Goal: Task Accomplishment & Management: Use online tool/utility

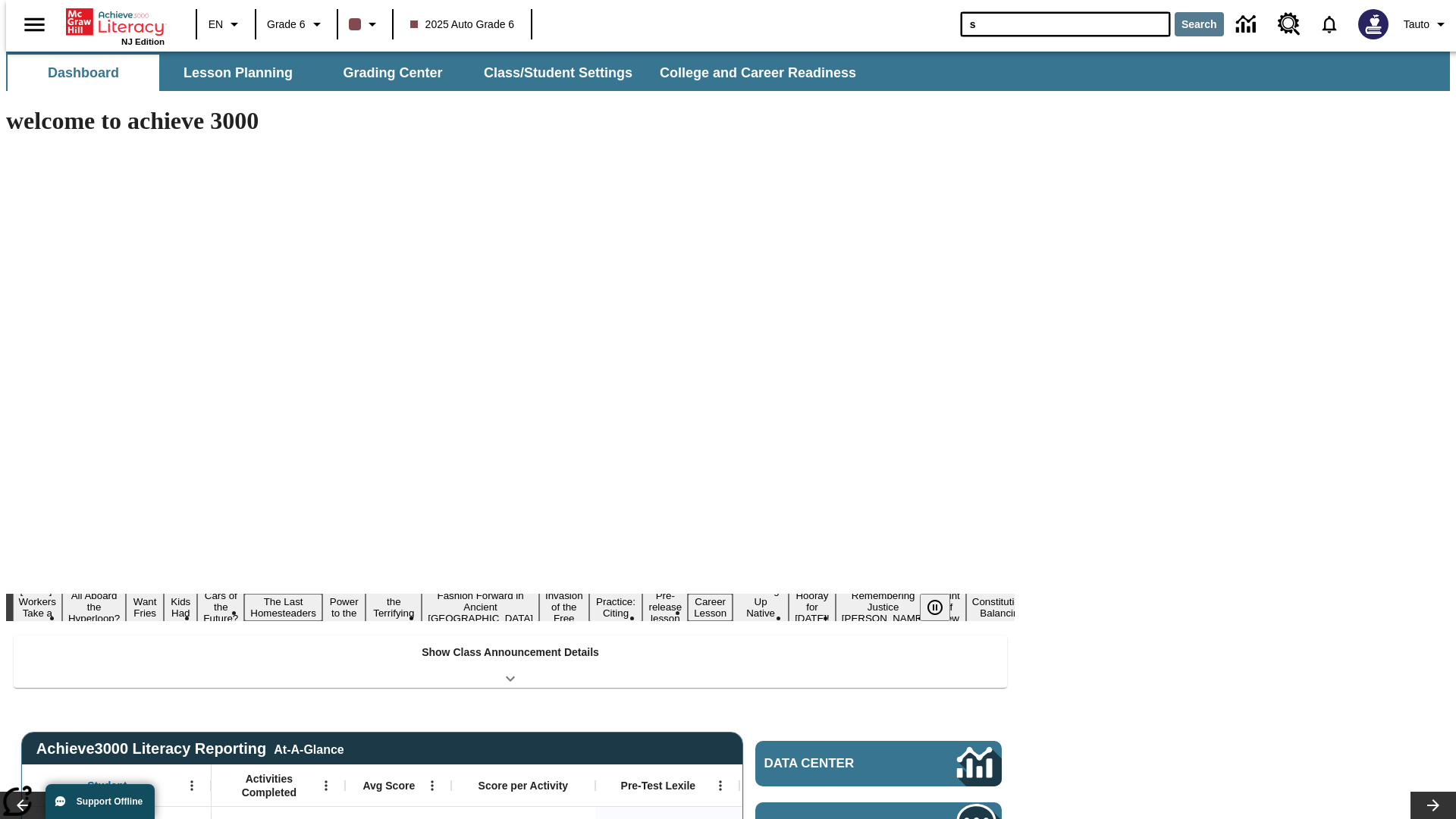
type input "s"
click at [1190, 24] on button "Search" at bounding box center [1198, 24] width 49 height 24
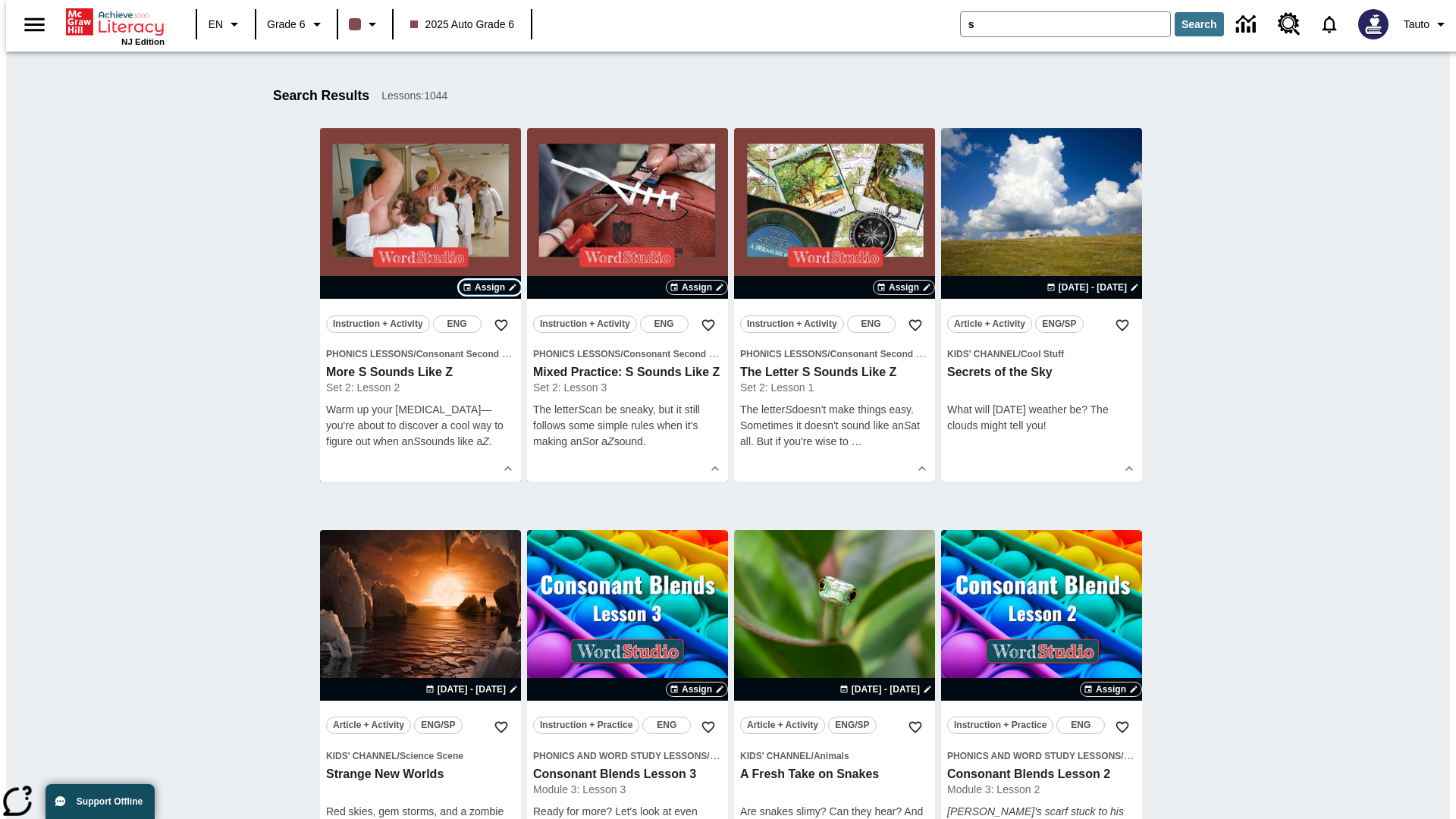
click at [490, 287] on span "Assign" at bounding box center [490, 287] width 31 height 13
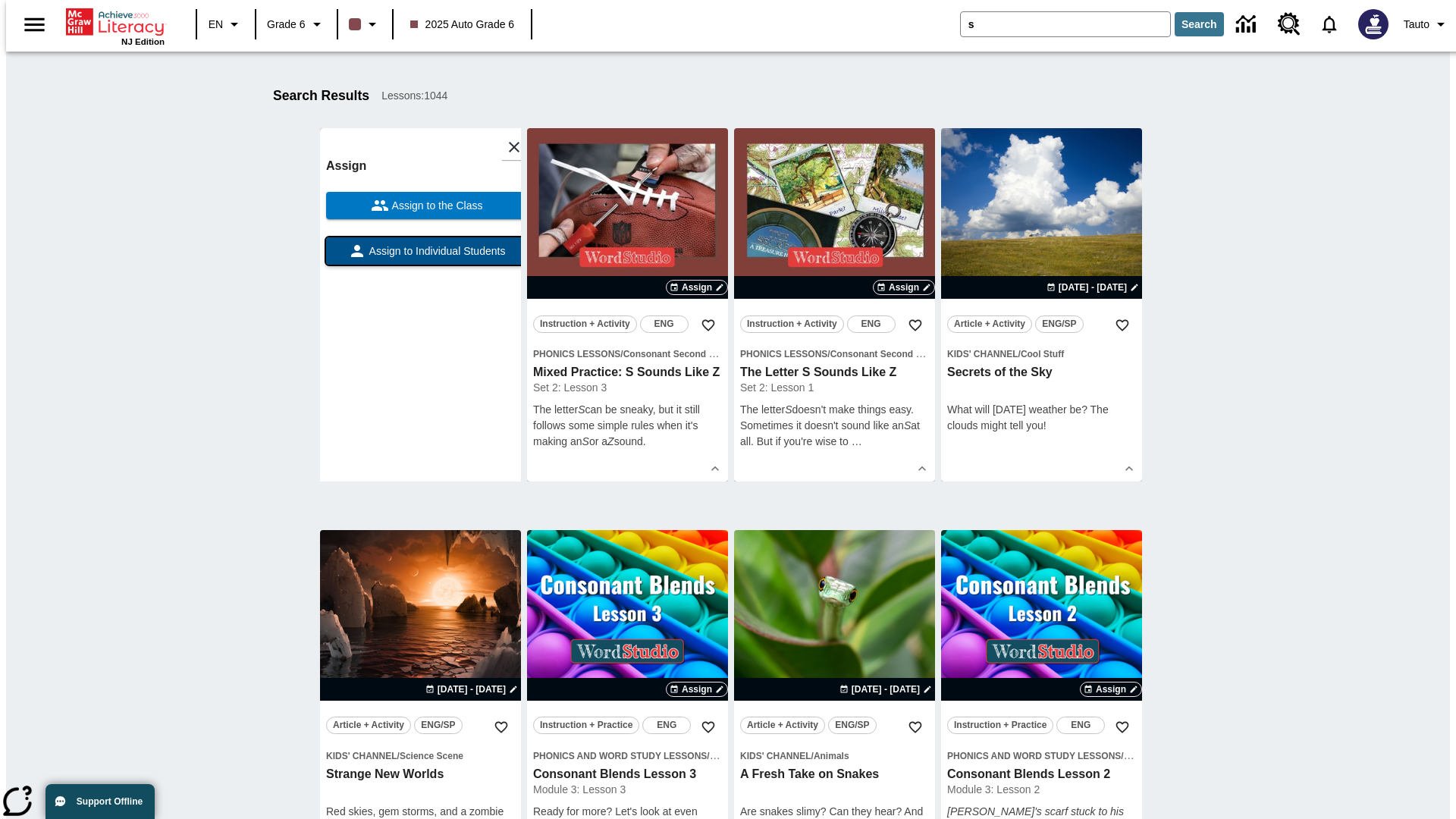
click at [420, 258] on span "Assign to Individual Students" at bounding box center [436, 251] width 139 height 16
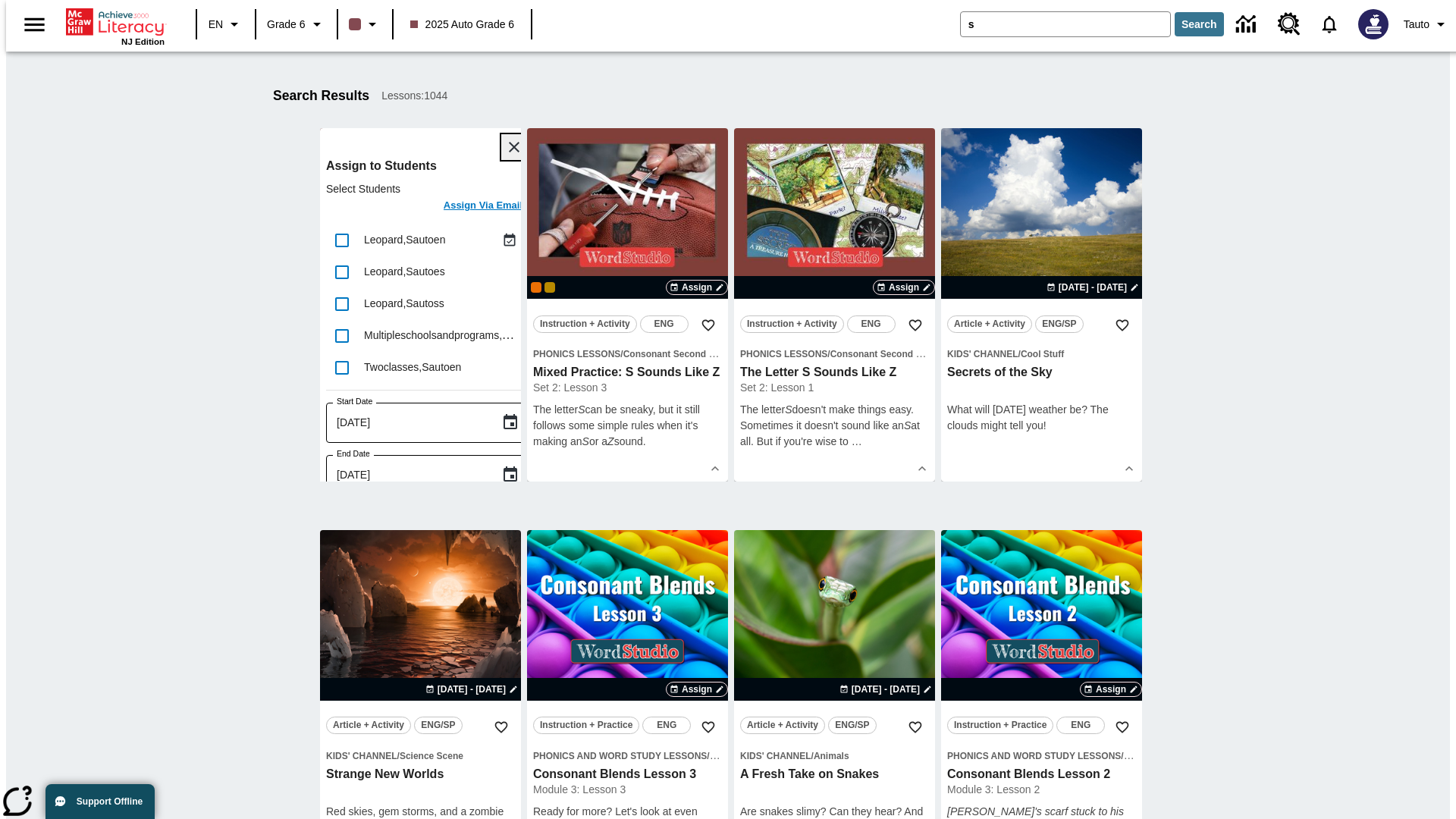
click at [509, 147] on icon "Close" at bounding box center [514, 146] width 11 height 11
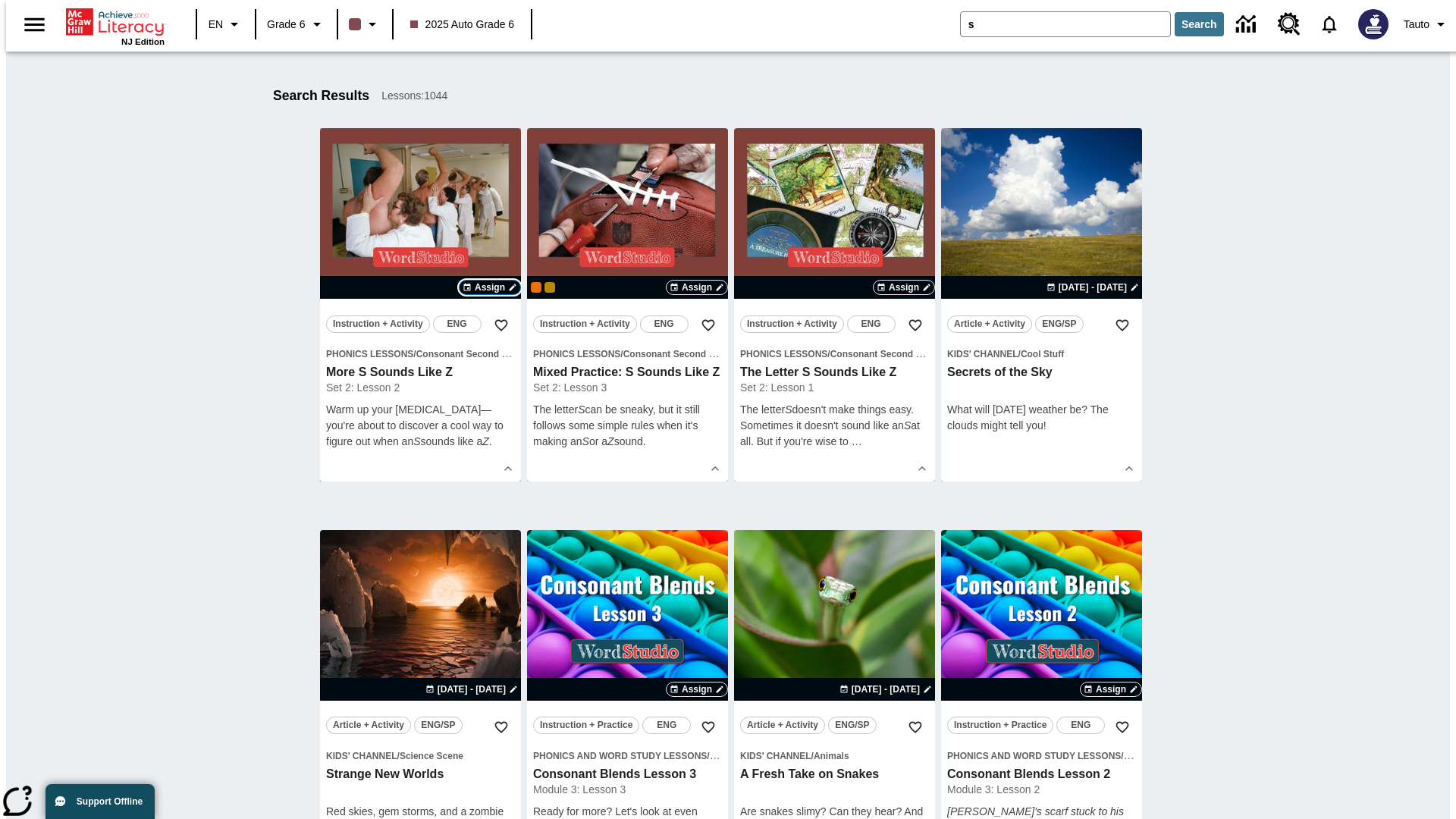
click at [490, 287] on span "Assign" at bounding box center [490, 287] width 31 height 13
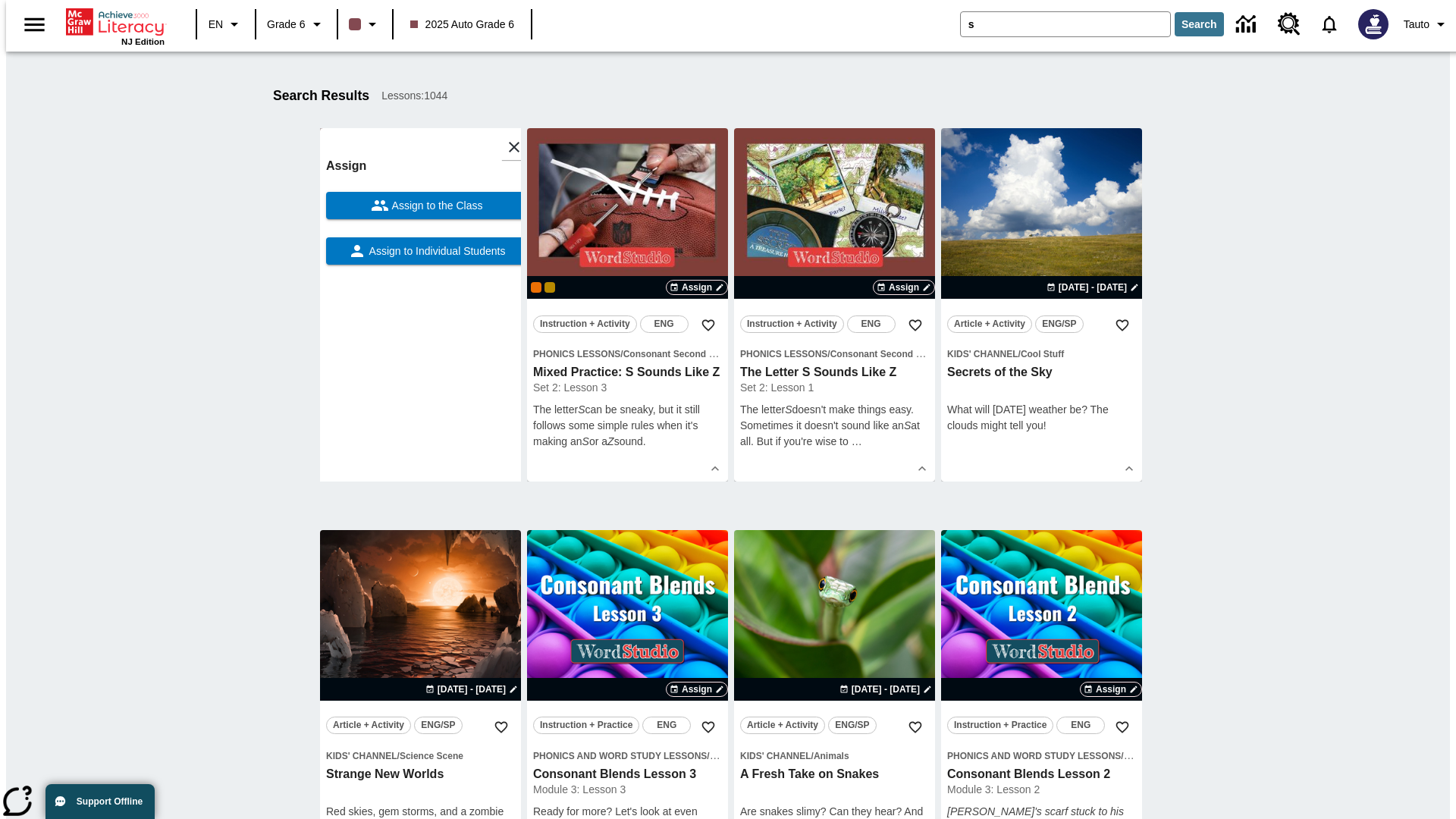
scroll to position [192, 0]
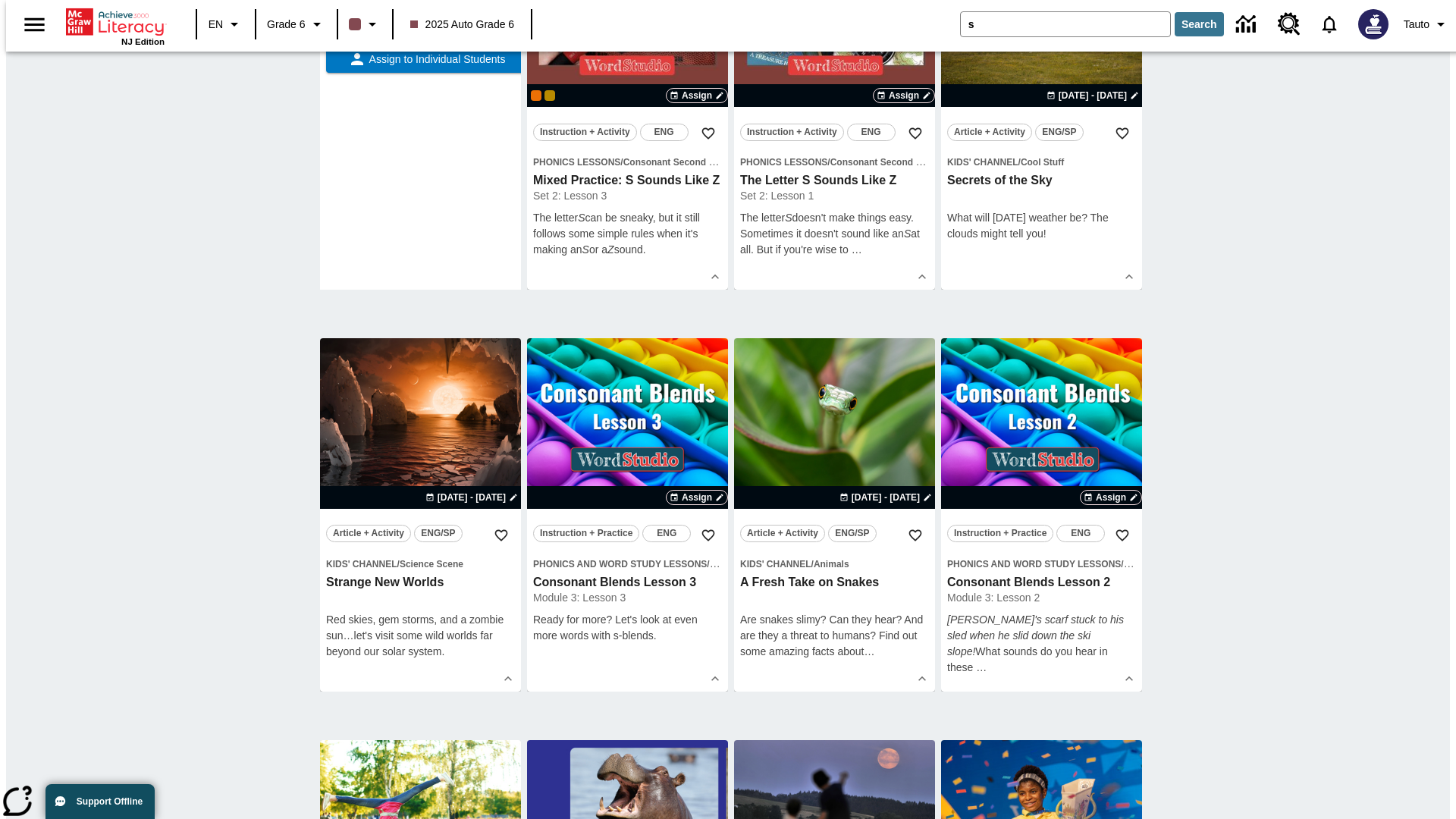
click at [420, 22] on span "Assign to the Class" at bounding box center [437, 13] width 94 height 16
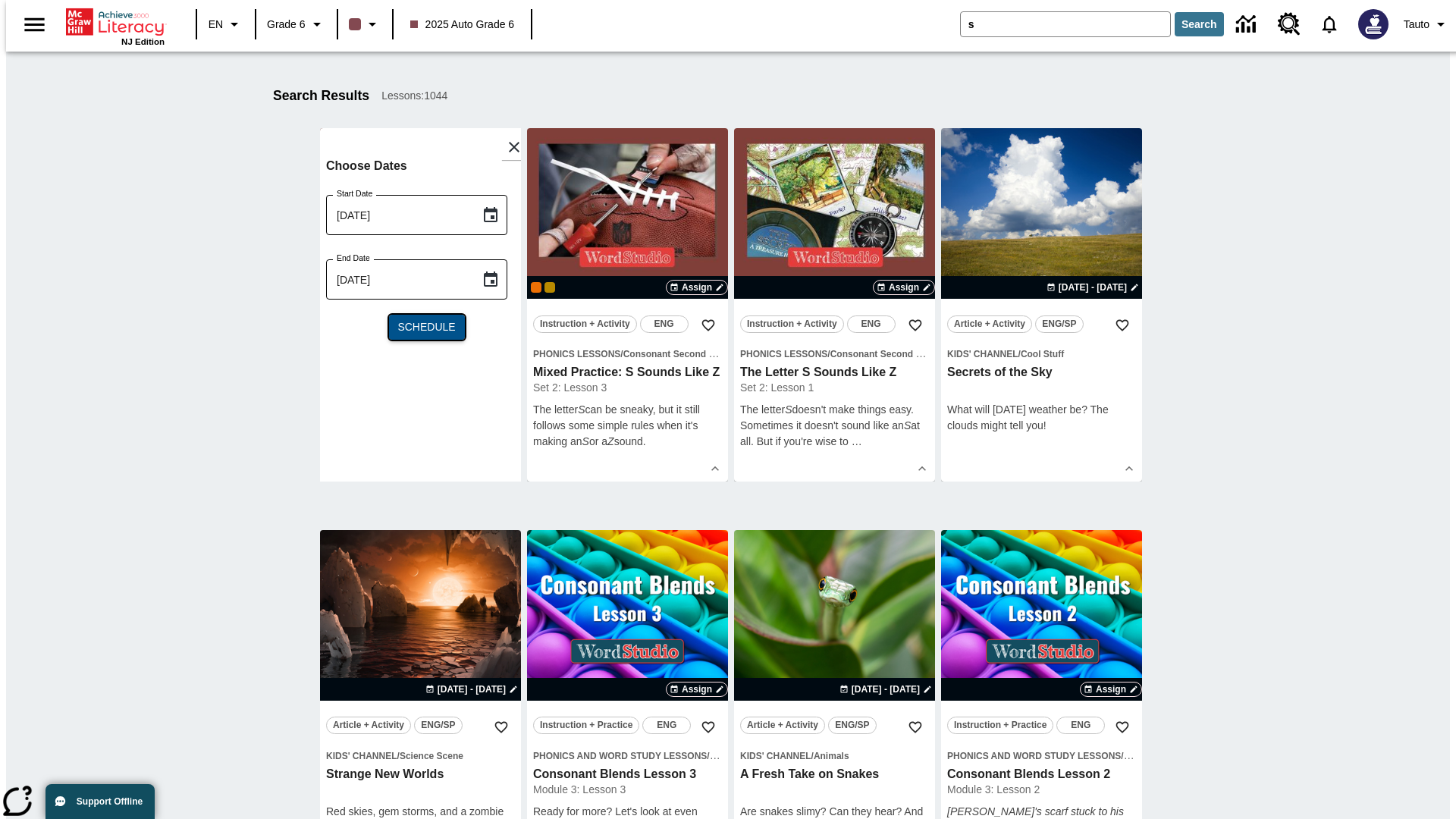
click at [420, 327] on span "Schedule" at bounding box center [426, 327] width 58 height 16
